Goal: Navigation & Orientation: Find specific page/section

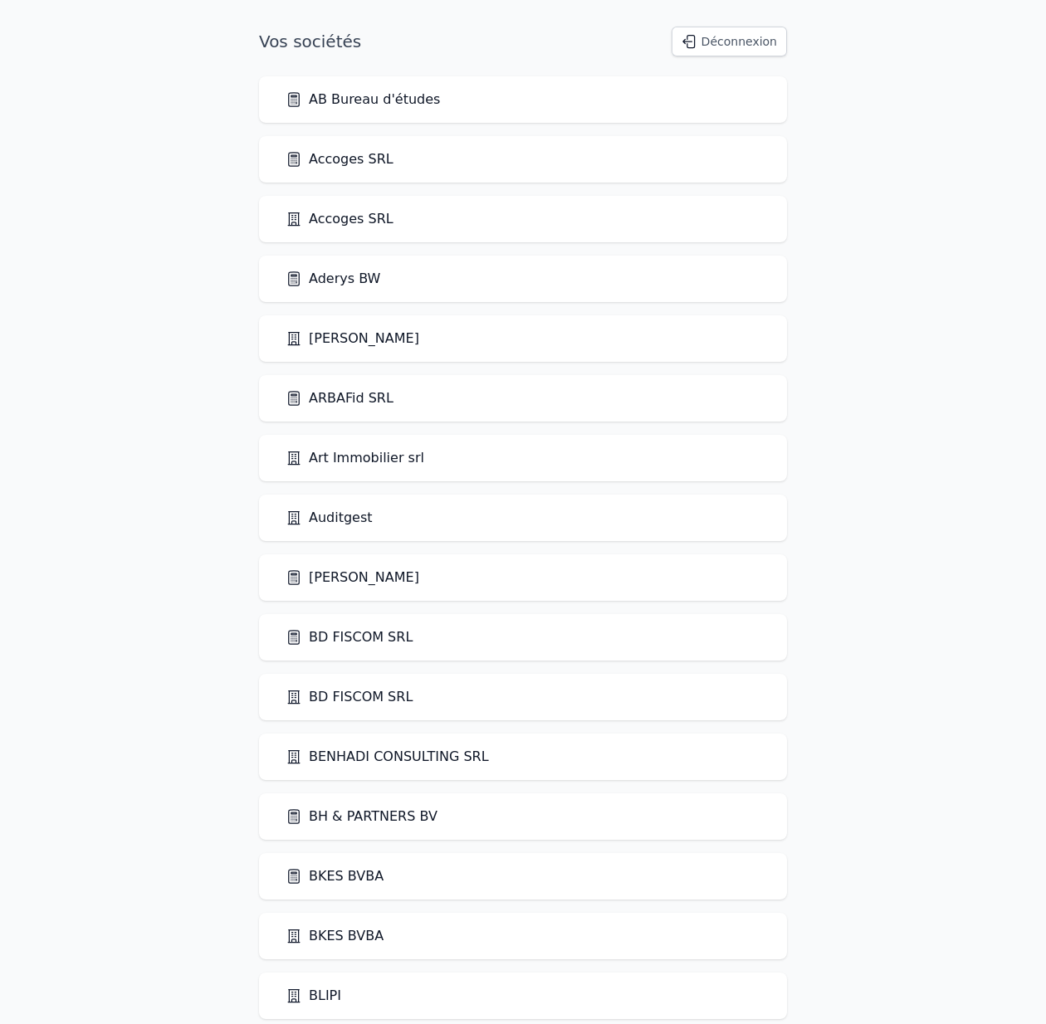
scroll to position [2397, 0]
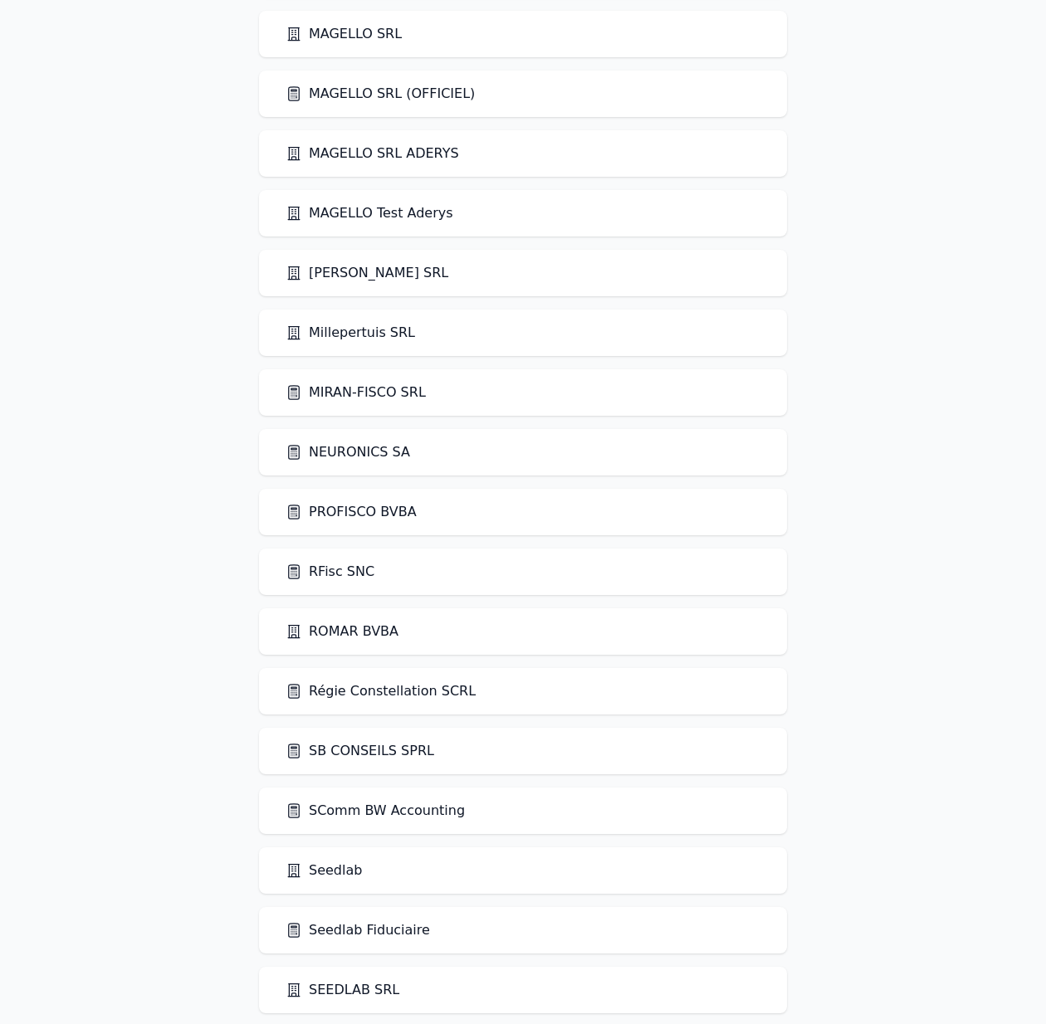
click at [383, 516] on link "PROFISCO BVBA" at bounding box center [351, 512] width 131 height 20
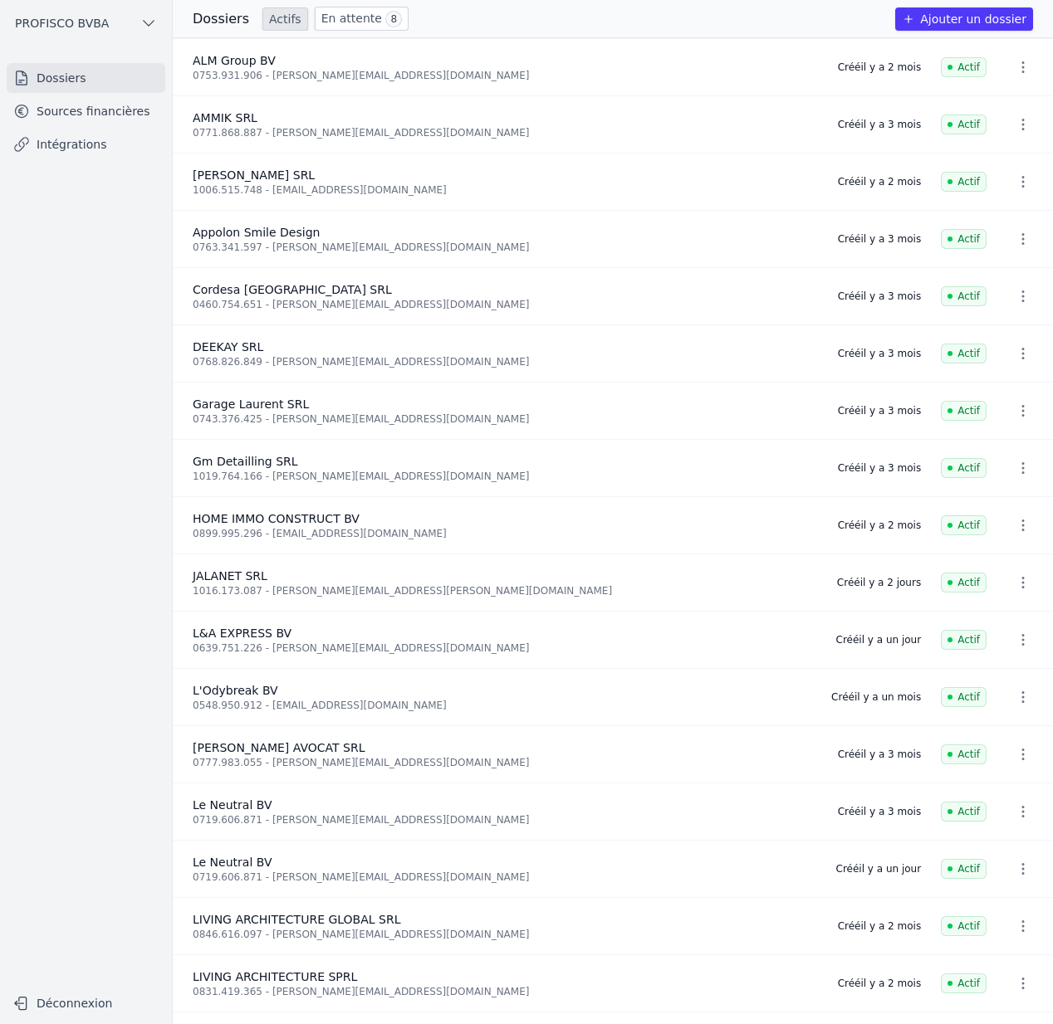
click at [1014, 61] on icon "button" at bounding box center [1022, 67] width 17 height 17
click at [589, 636] on div at bounding box center [526, 512] width 1053 height 1024
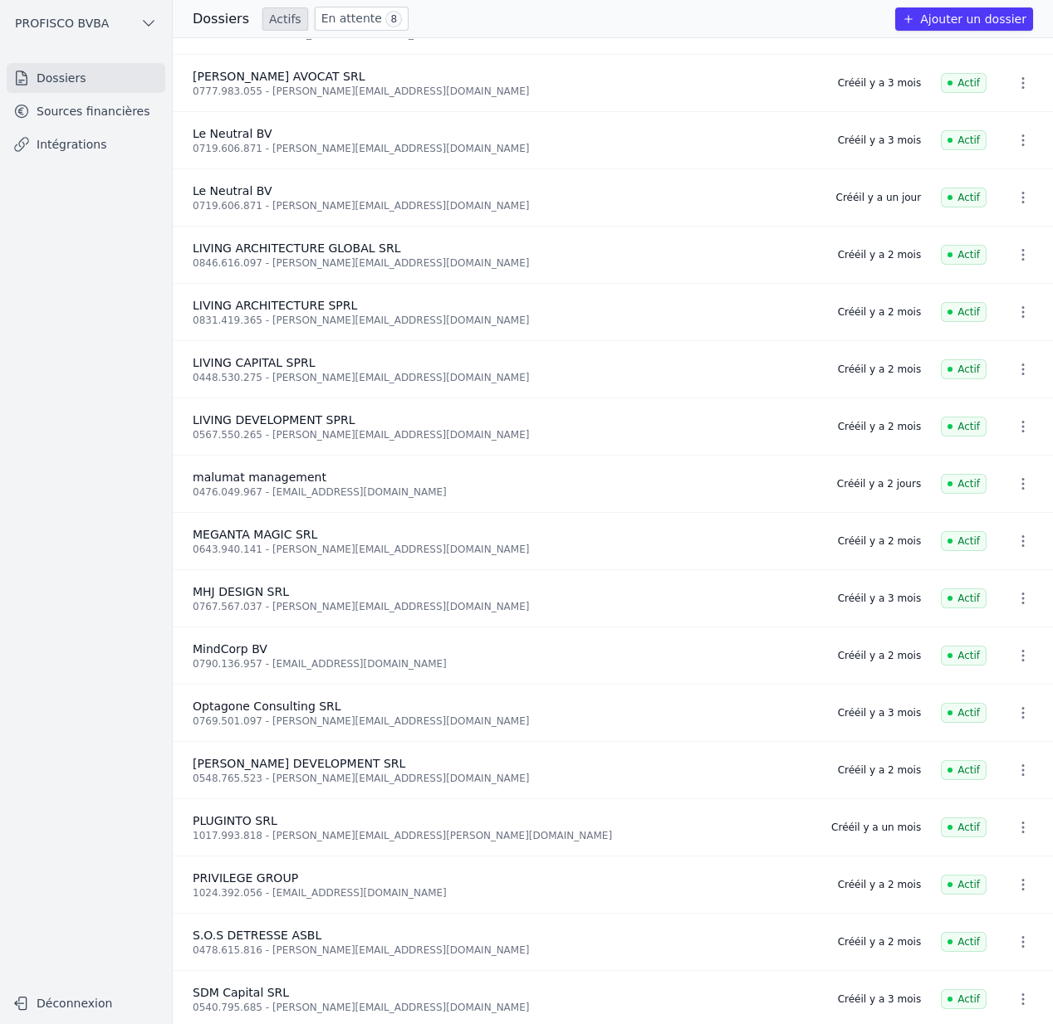
scroll to position [677, 0]
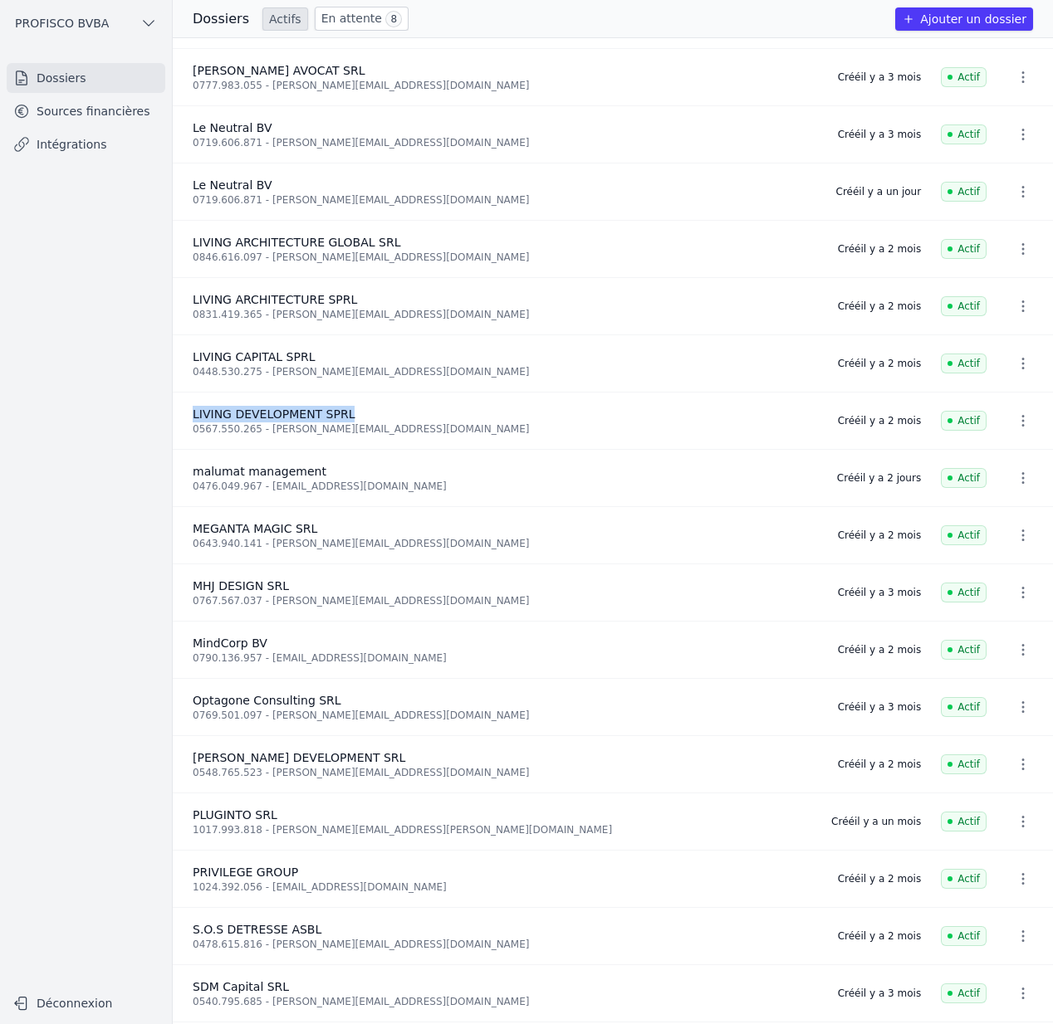
drag, startPoint x: 362, startPoint y: 412, endPoint x: 193, endPoint y: 407, distance: 169.4
click at [193, 407] on div "LIVING DEVELOPMENT SPRL" at bounding box center [505, 414] width 625 height 17
click at [311, 966] on li "LIVING ARCHITECTURE GLOBAL SRL 0846.616.097 - [PERSON_NAME][EMAIL_ADDRESS][DOMA…" at bounding box center [613, 994] width 880 height 57
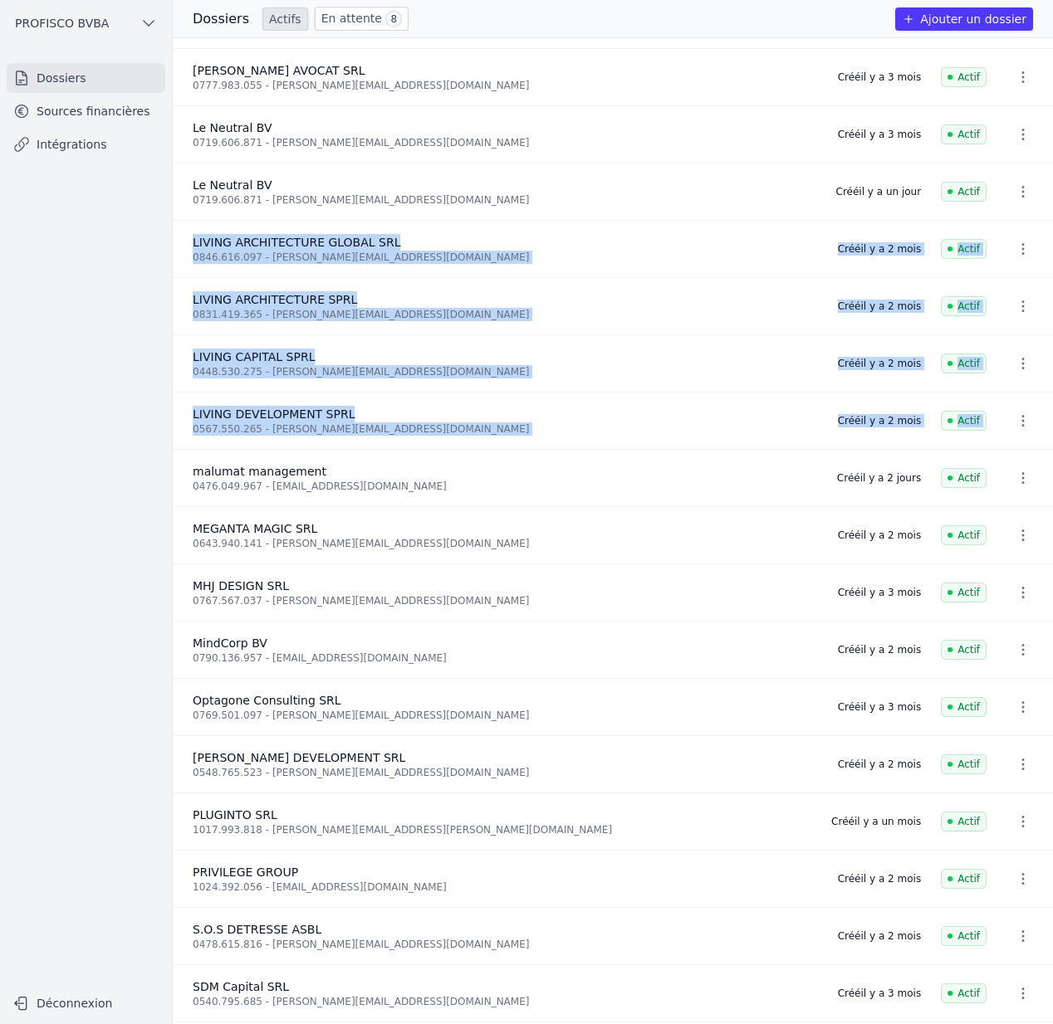
drag, startPoint x: 198, startPoint y: 237, endPoint x: 1057, endPoint y: 420, distance: 877.6
click at [1045, 420] on html "Open sidebar PROFISCO BVBA PROFISCO BVBA Dossiers Sources financières Intégrati…" at bounding box center [526, 512] width 1053 height 1024
click at [415, 315] on div "0831.419.365 - [PERSON_NAME][EMAIL_ADDRESS][DOMAIN_NAME]" at bounding box center [505, 314] width 625 height 13
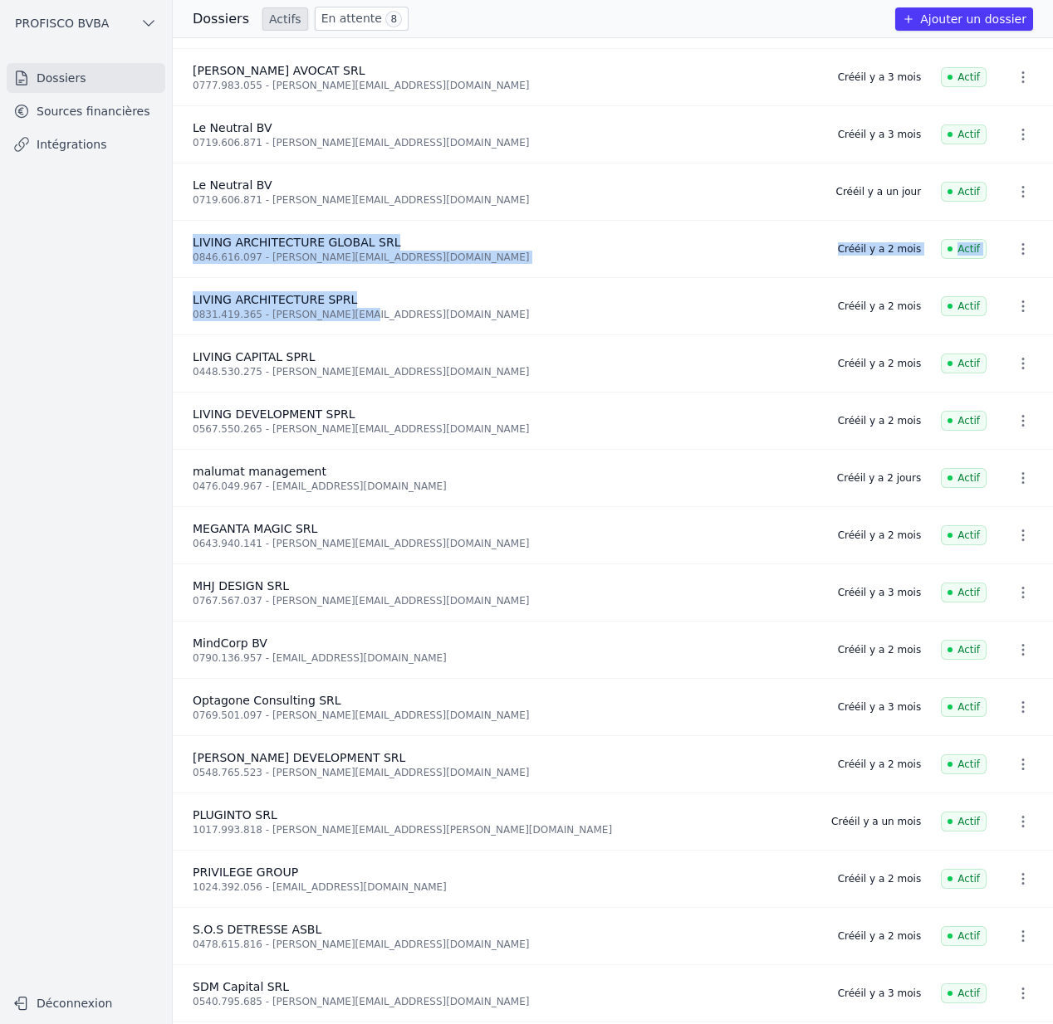
drag, startPoint x: 403, startPoint y: 315, endPoint x: 188, endPoint y: 242, distance: 226.8
click at [188, 242] on ul "And 10 items before L&A EXPRESS BV 0639.751.226 - [PERSON_NAME][EMAIL_ADDRESS][…" at bounding box center [613, 531] width 880 height 986
click at [438, 315] on div "0831.419.365 - [PERSON_NAME][EMAIL_ADDRESS][DOMAIN_NAME]" at bounding box center [505, 314] width 625 height 13
drag, startPoint x: 188, startPoint y: 239, endPoint x: 1058, endPoint y: 304, distance: 872.4
click at [1045, 304] on html "Open sidebar PROFISCO BVBA PROFISCO BVBA Dossiers Sources financières Intégrati…" at bounding box center [526, 512] width 1053 height 1024
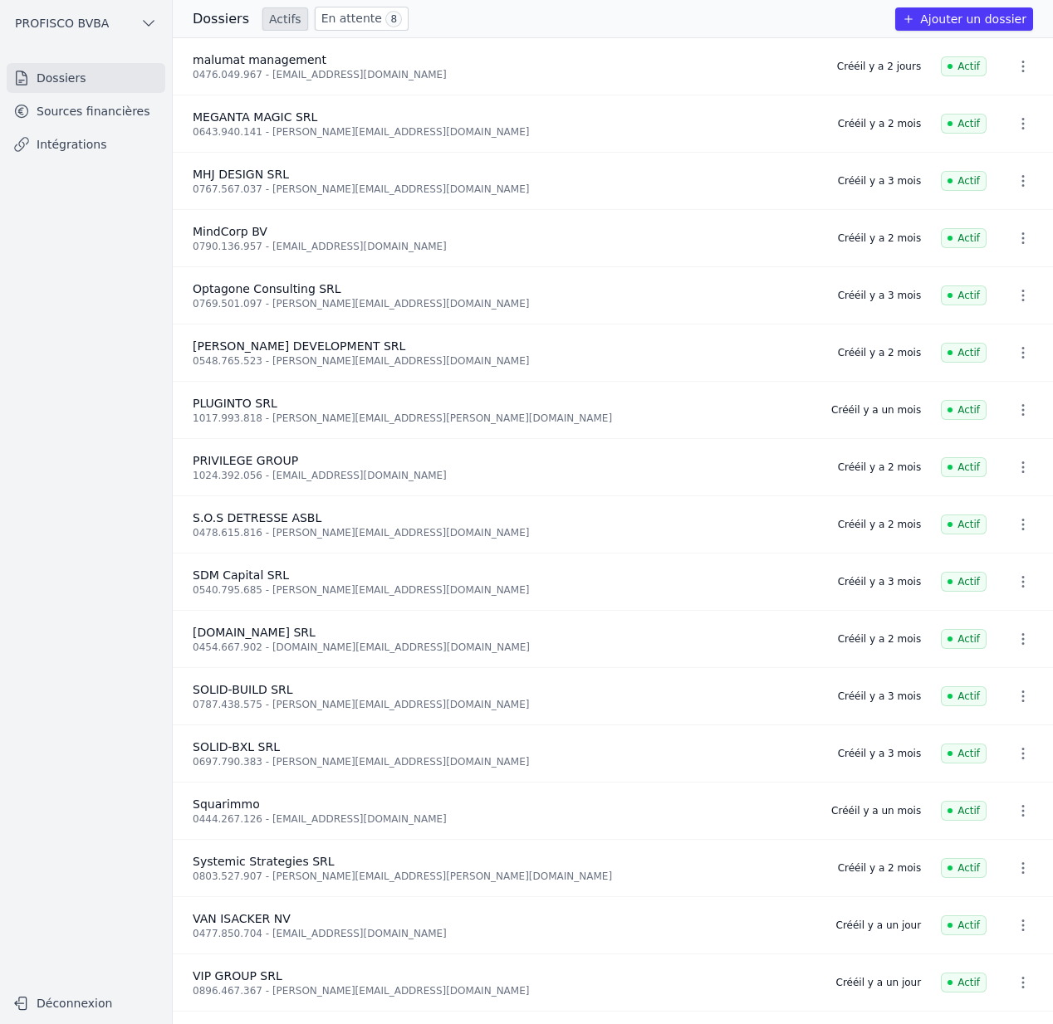
scroll to position [1140, 0]
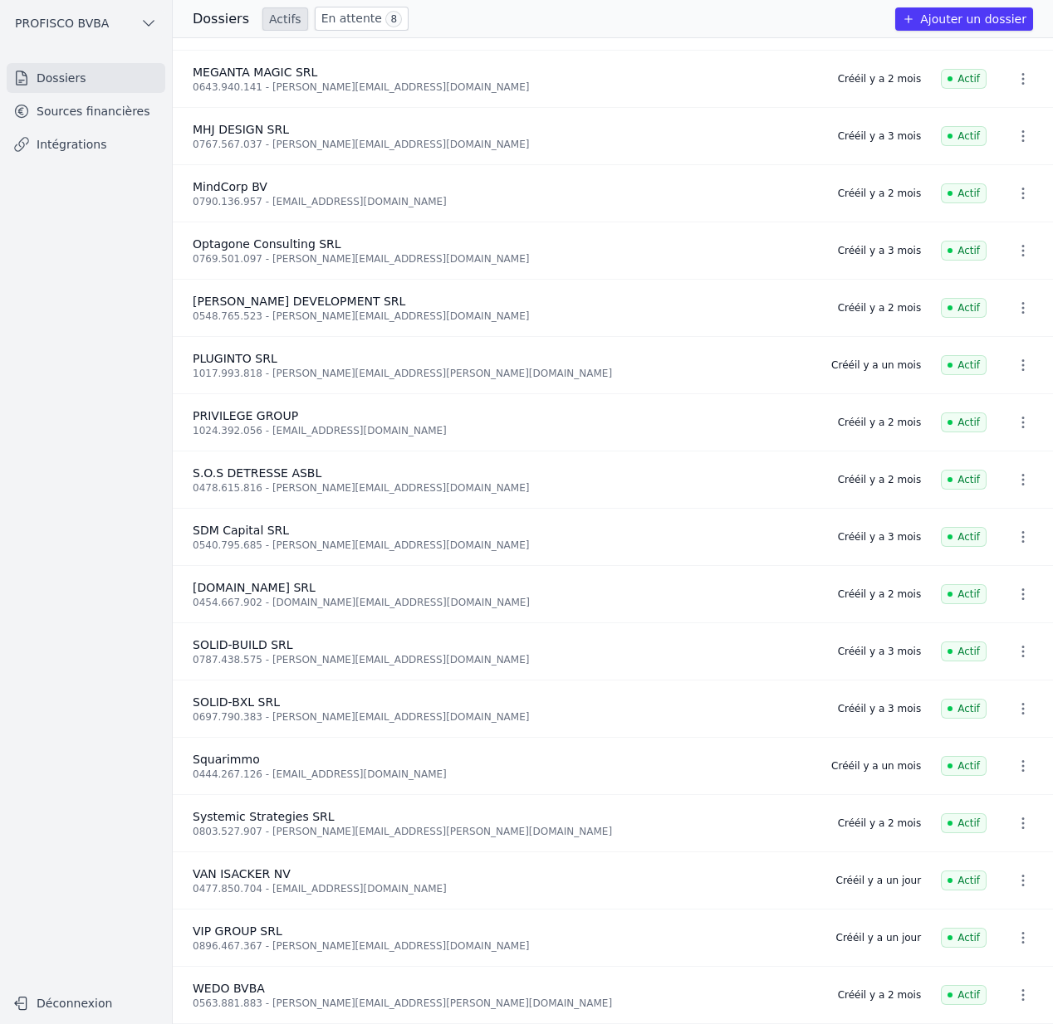
click at [87, 120] on link "Sources financières" at bounding box center [86, 111] width 159 height 30
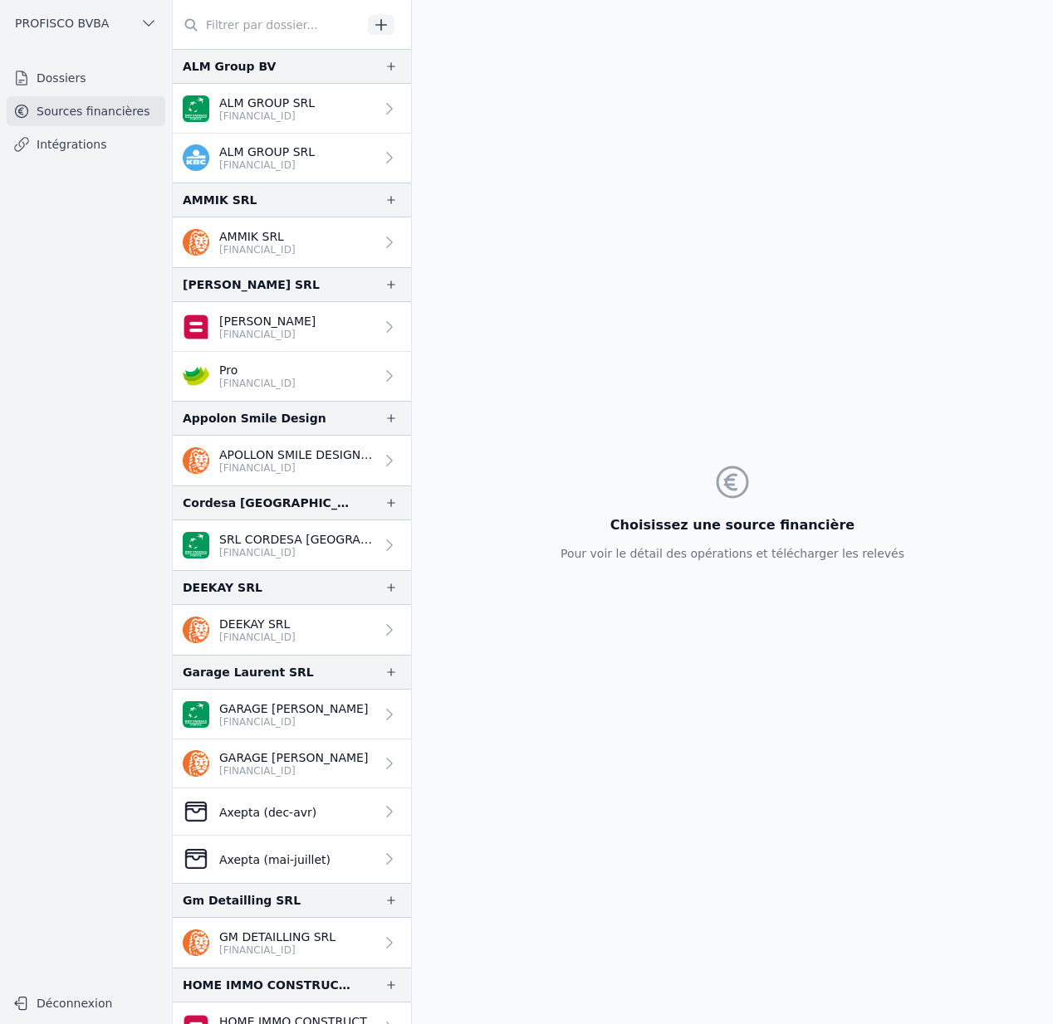
click at [48, 76] on link "Dossiers" at bounding box center [86, 78] width 159 height 30
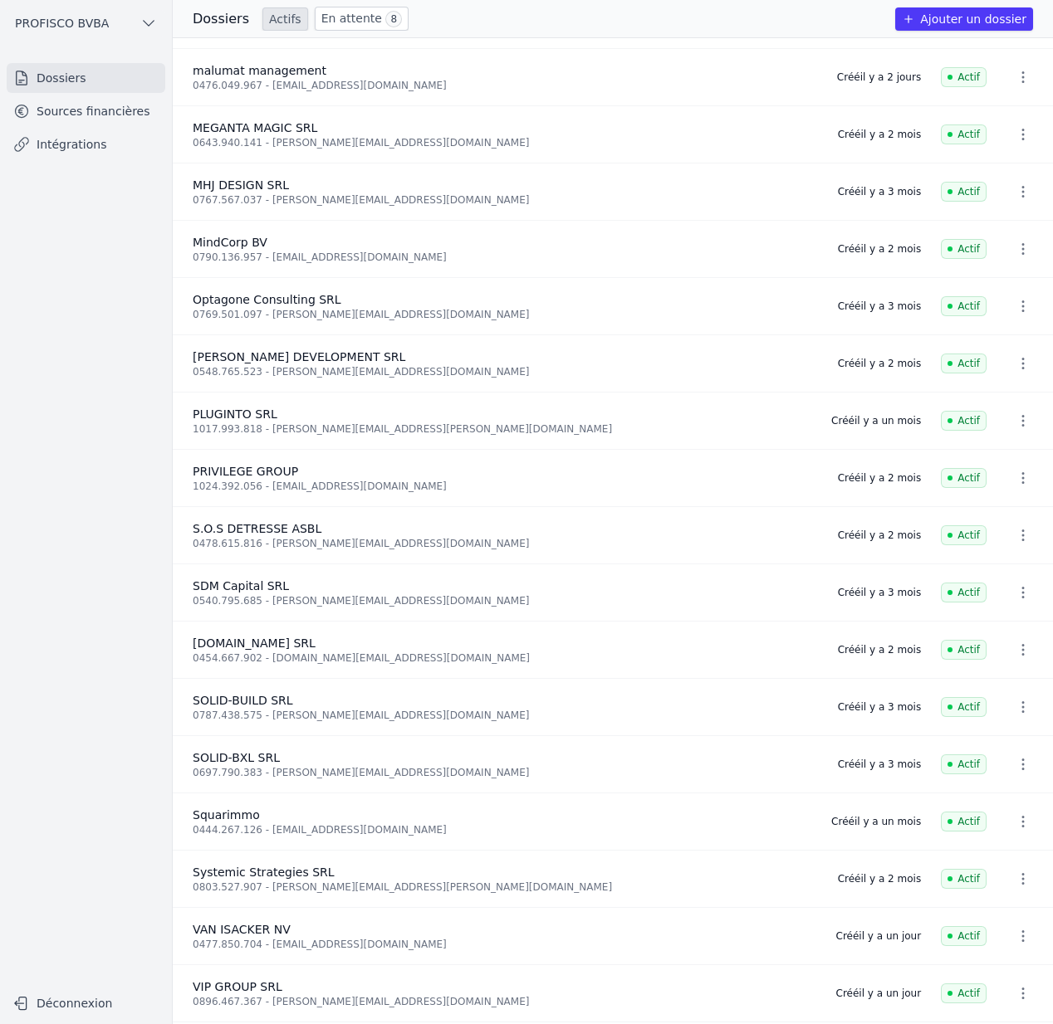
scroll to position [1140, 0]
